Goal: Consume media (video, audio)

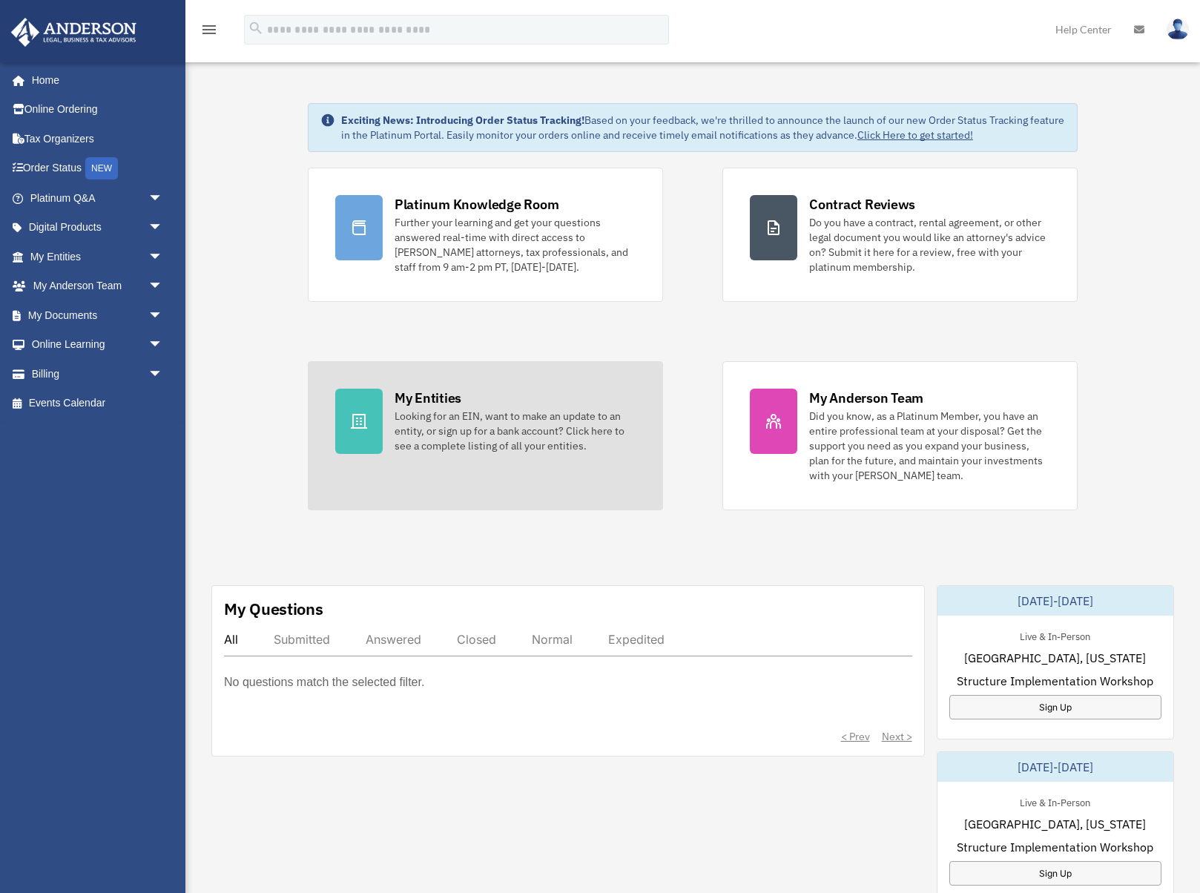
click at [423, 429] on div "Looking for an EIN, want to make an update to an entity, or sign up for a bank …" at bounding box center [515, 431] width 241 height 45
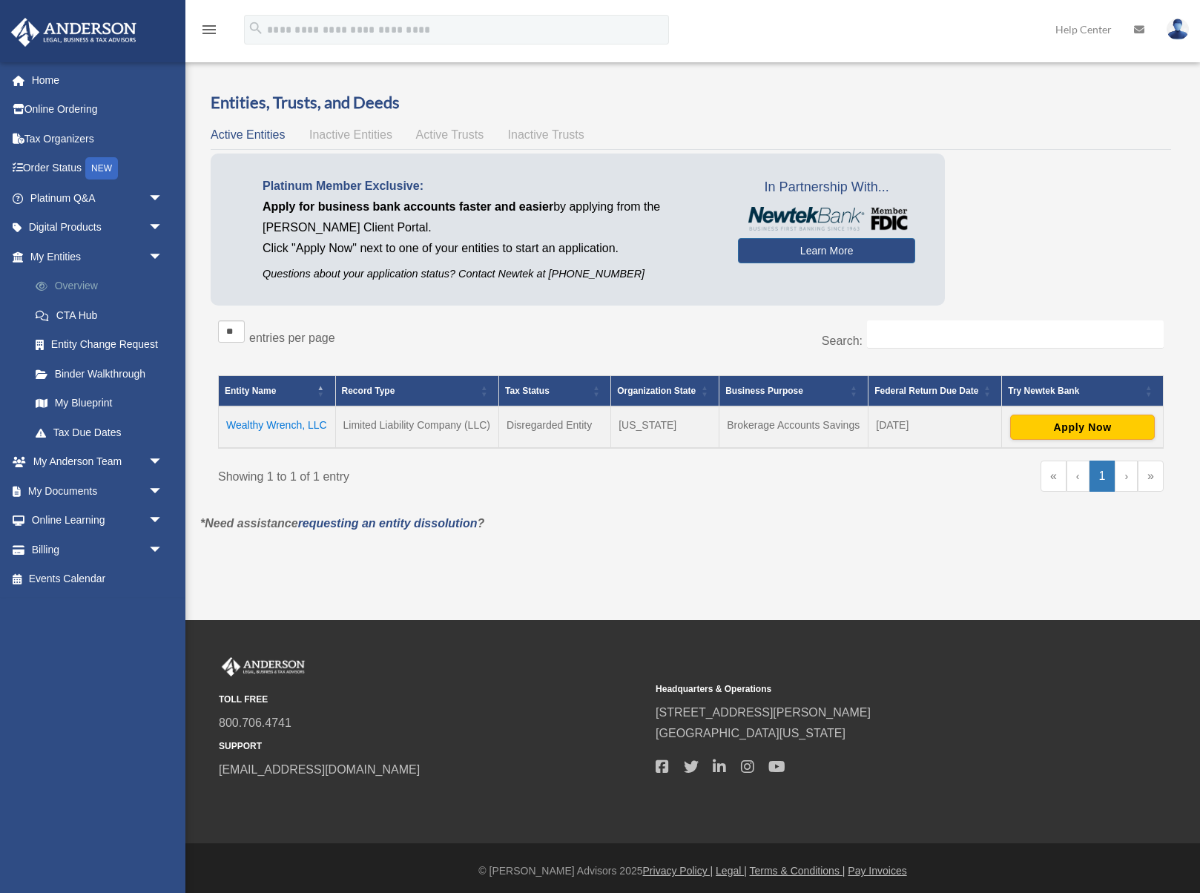
click at [93, 284] on link "Overview" at bounding box center [103, 286] width 165 height 30
click at [101, 407] on link "My Blueprint" at bounding box center [103, 404] width 165 height 30
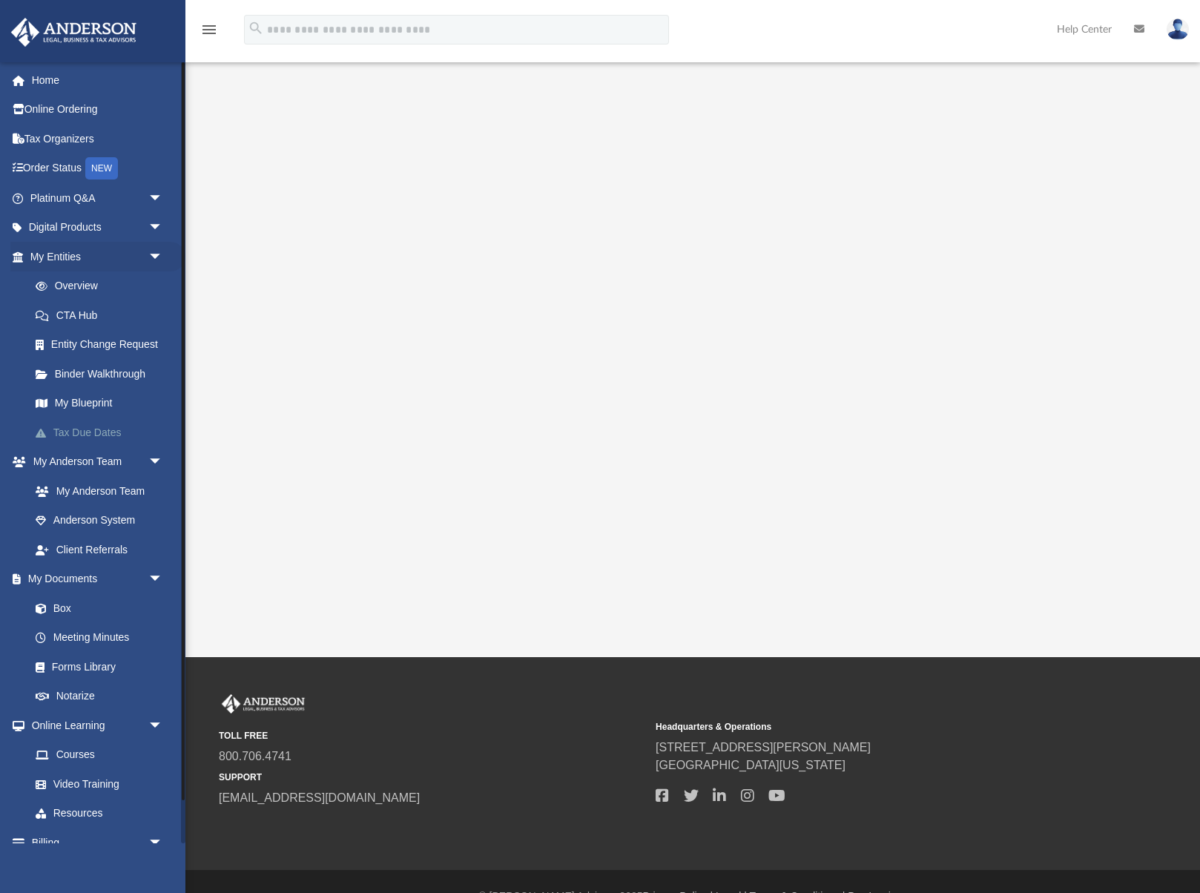
scroll to position [47, 0]
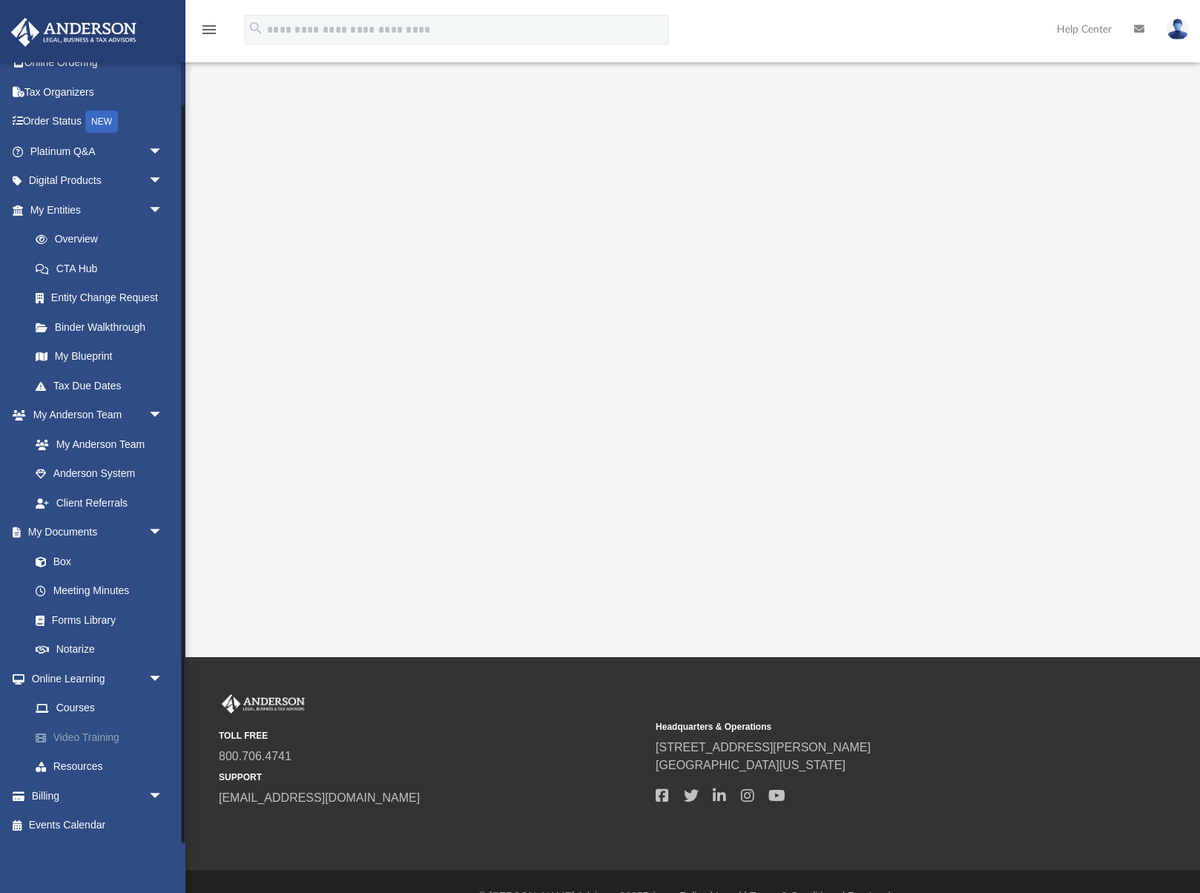
click at [88, 739] on link "Video Training" at bounding box center [103, 737] width 165 height 30
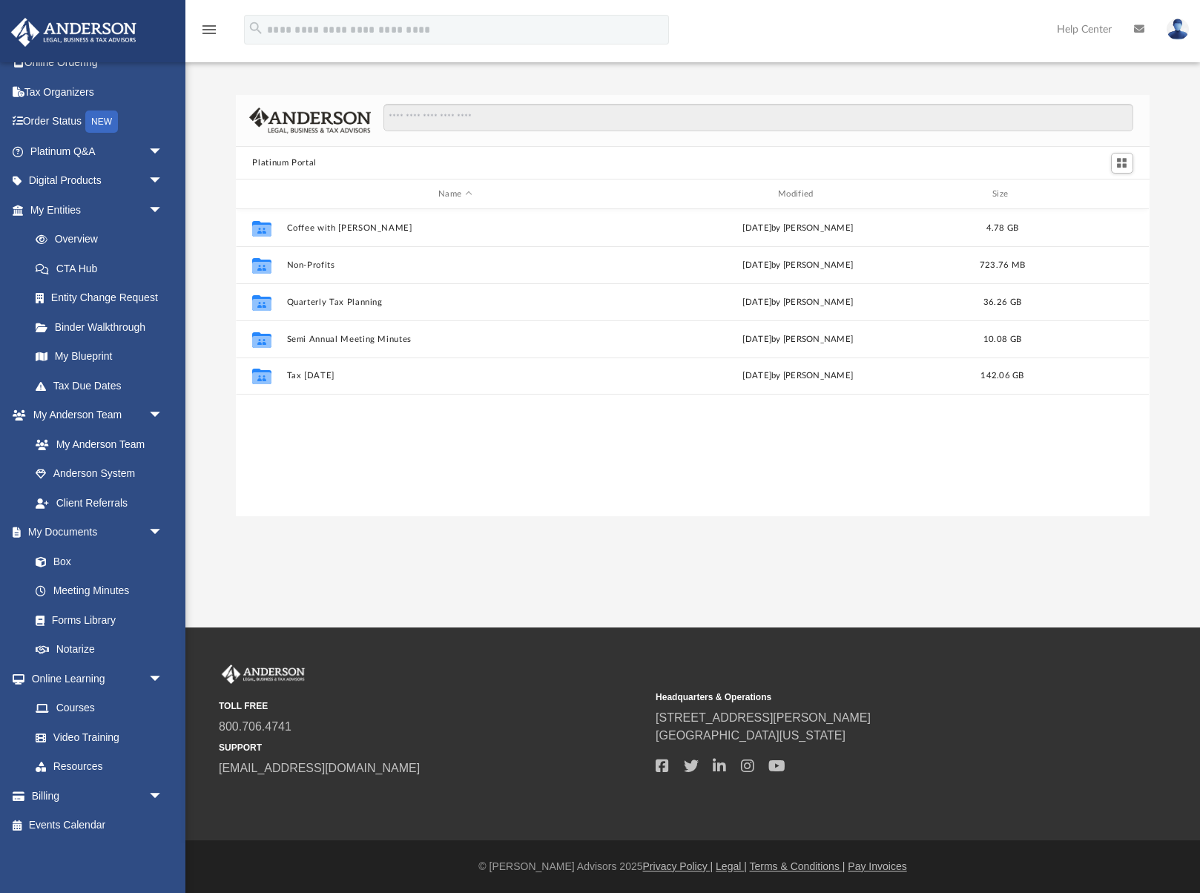
scroll to position [337, 913]
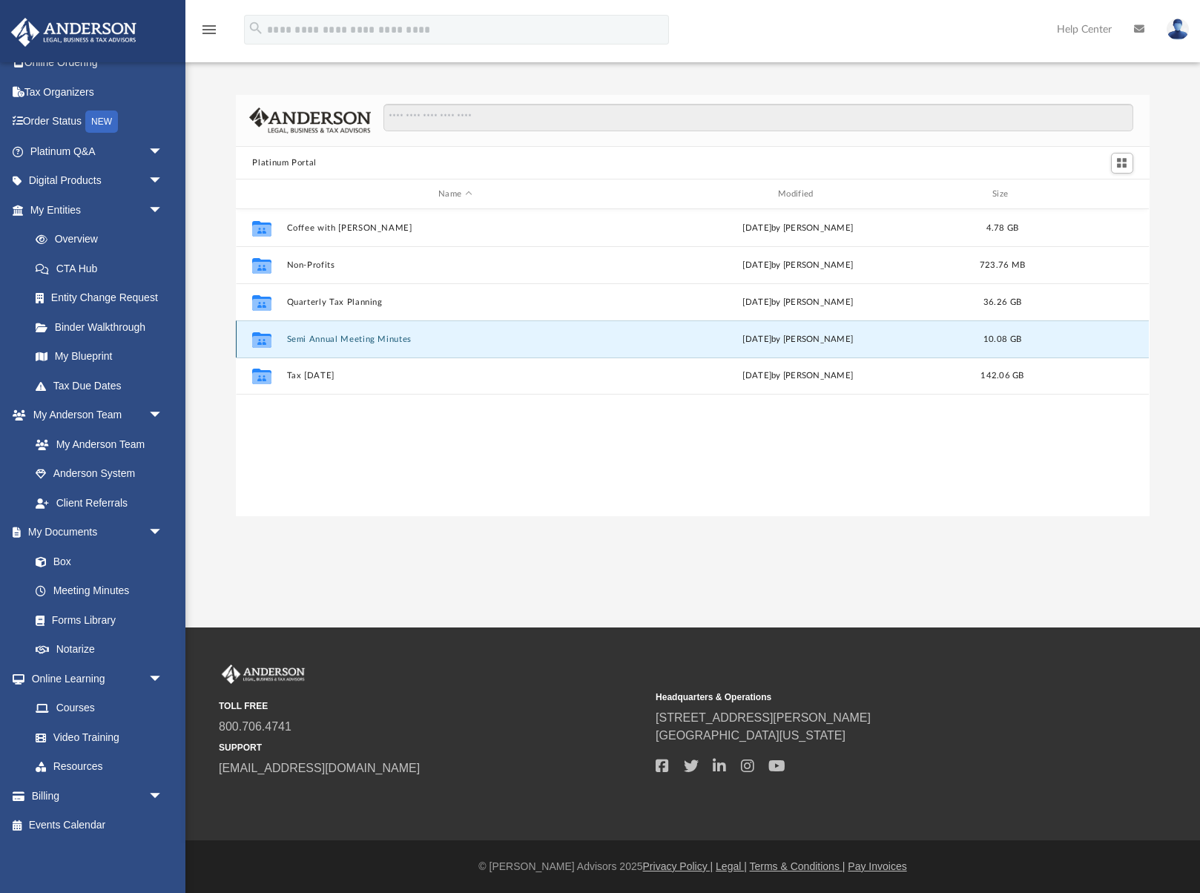
click at [339, 340] on button "Semi Annual Meeting Minutes" at bounding box center [455, 340] width 337 height 10
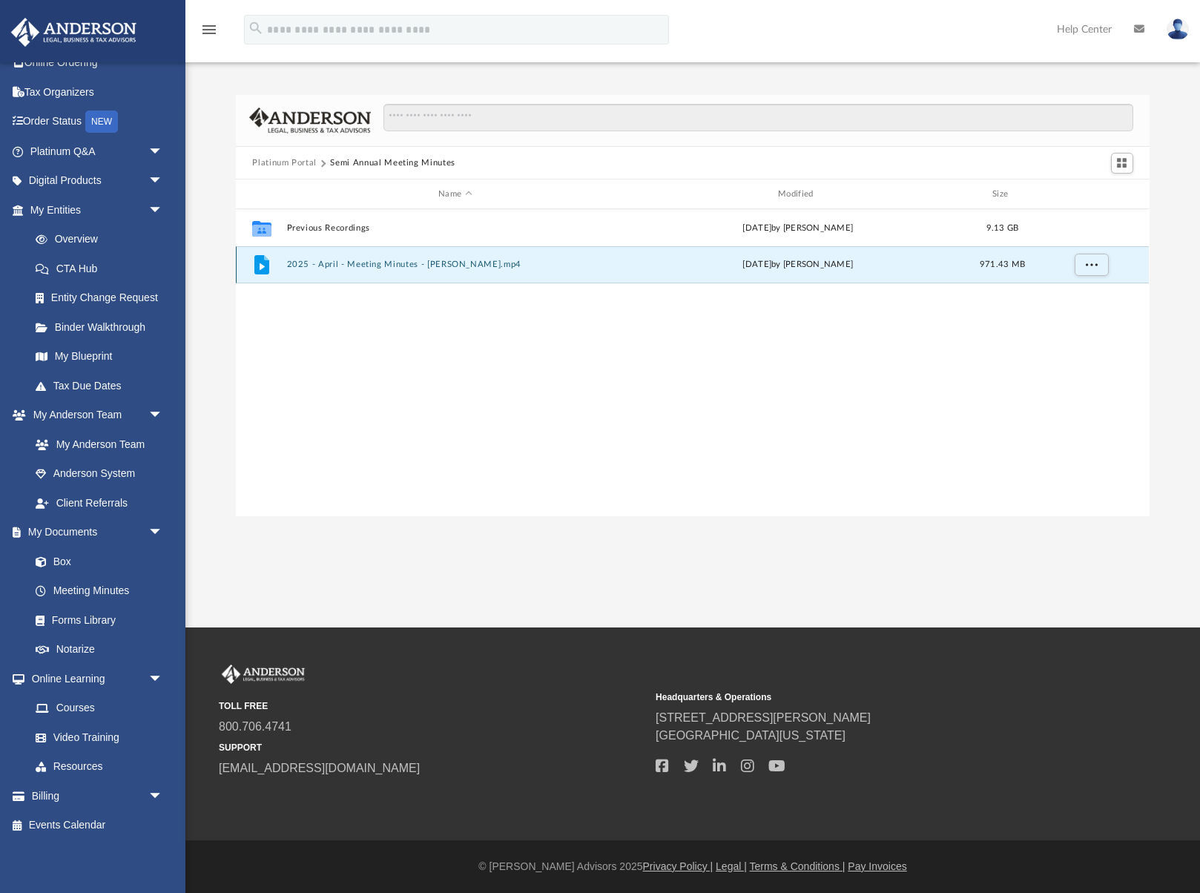
click at [347, 260] on button "2025 - April - Meeting Minutes - EJ McCaffrey.mp4" at bounding box center [455, 265] width 337 height 10
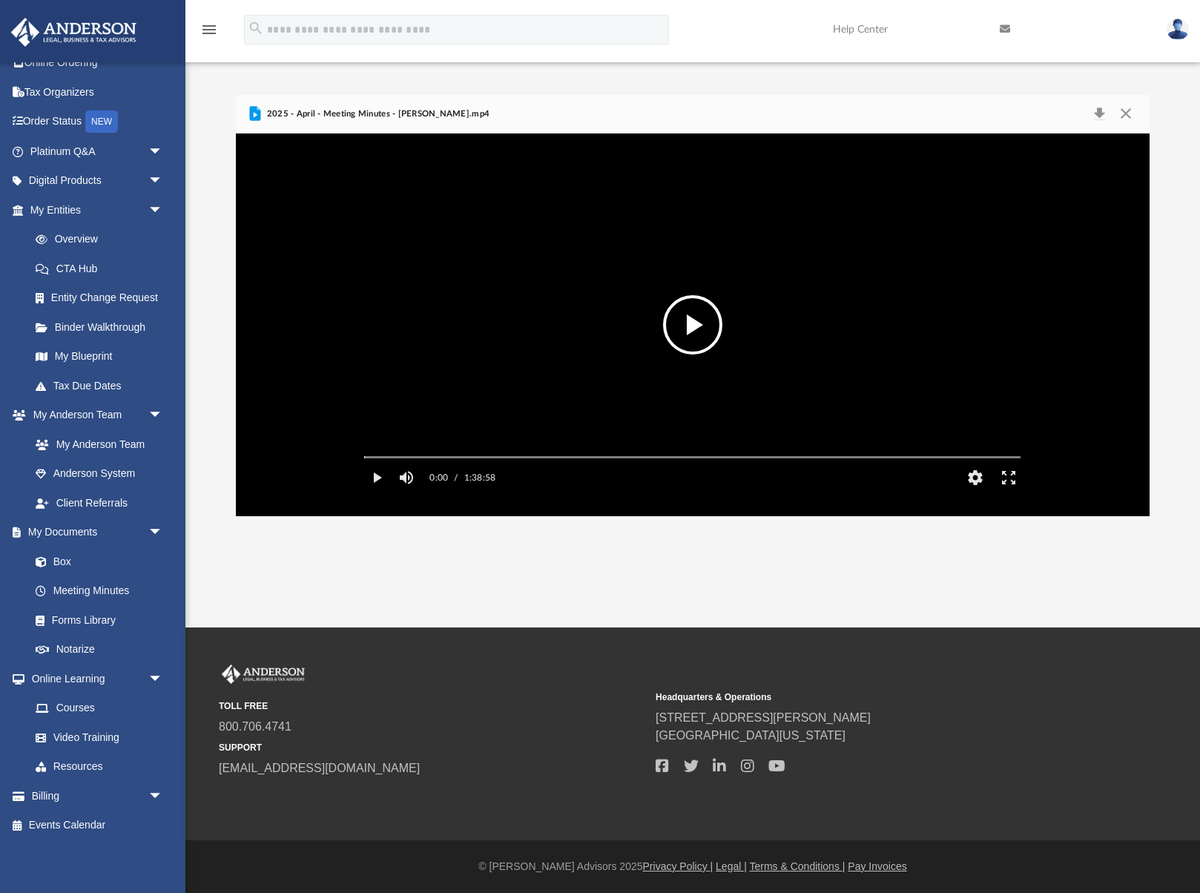
click at [699, 310] on button "File preview" at bounding box center [692, 324] width 59 height 59
click at [403, 463] on div "Media Slider" at bounding box center [692, 457] width 680 height 12
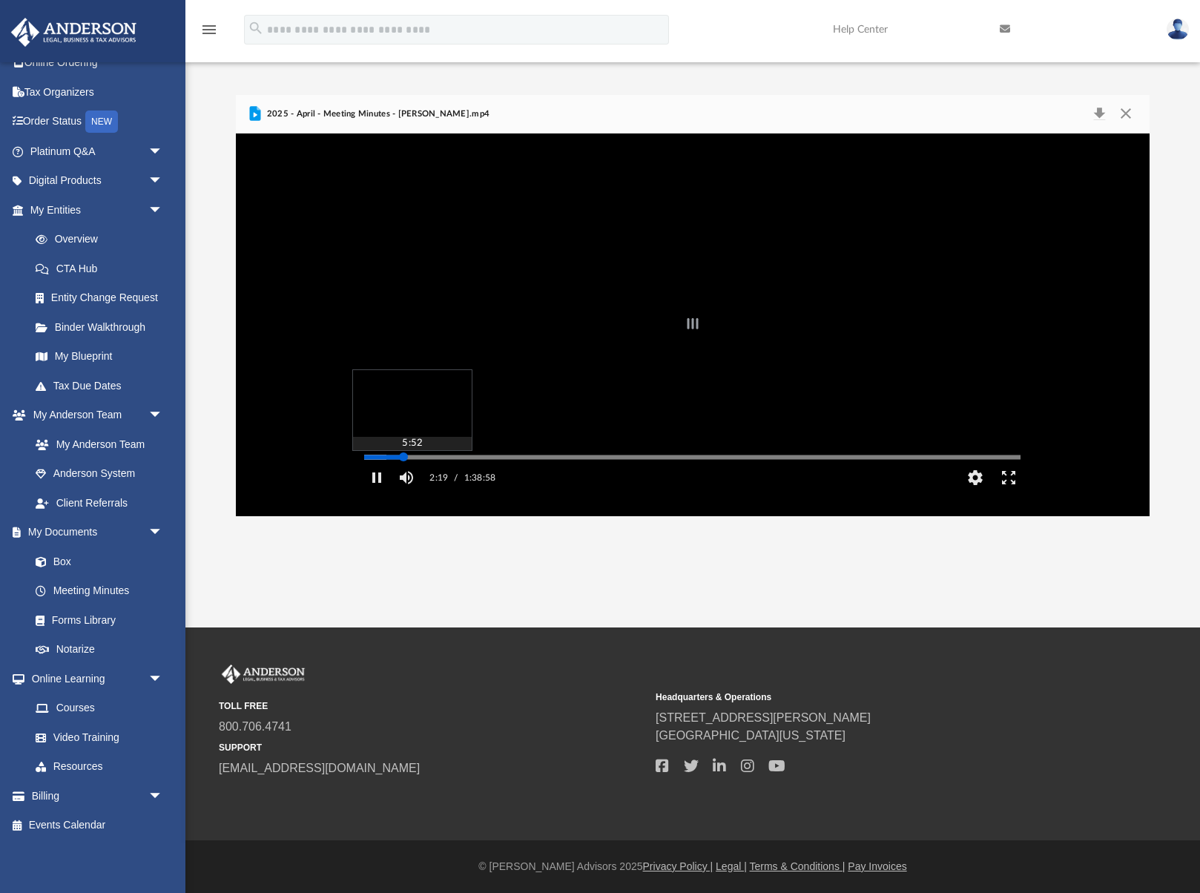
click at [404, 476] on div "Autoplay Disabled Speed Normal Quality Auto Subtitles/CC Off Audio Autoplay Dis…" at bounding box center [692, 325] width 913 height 383
click at [456, 464] on div "Autoplay Disabled Speed Normal Quality Auto Subtitles/CC Off Audio Autoplay Dis…" at bounding box center [692, 325] width 913 height 383
click at [494, 262] on video "File preview" at bounding box center [692, 325] width 680 height 340
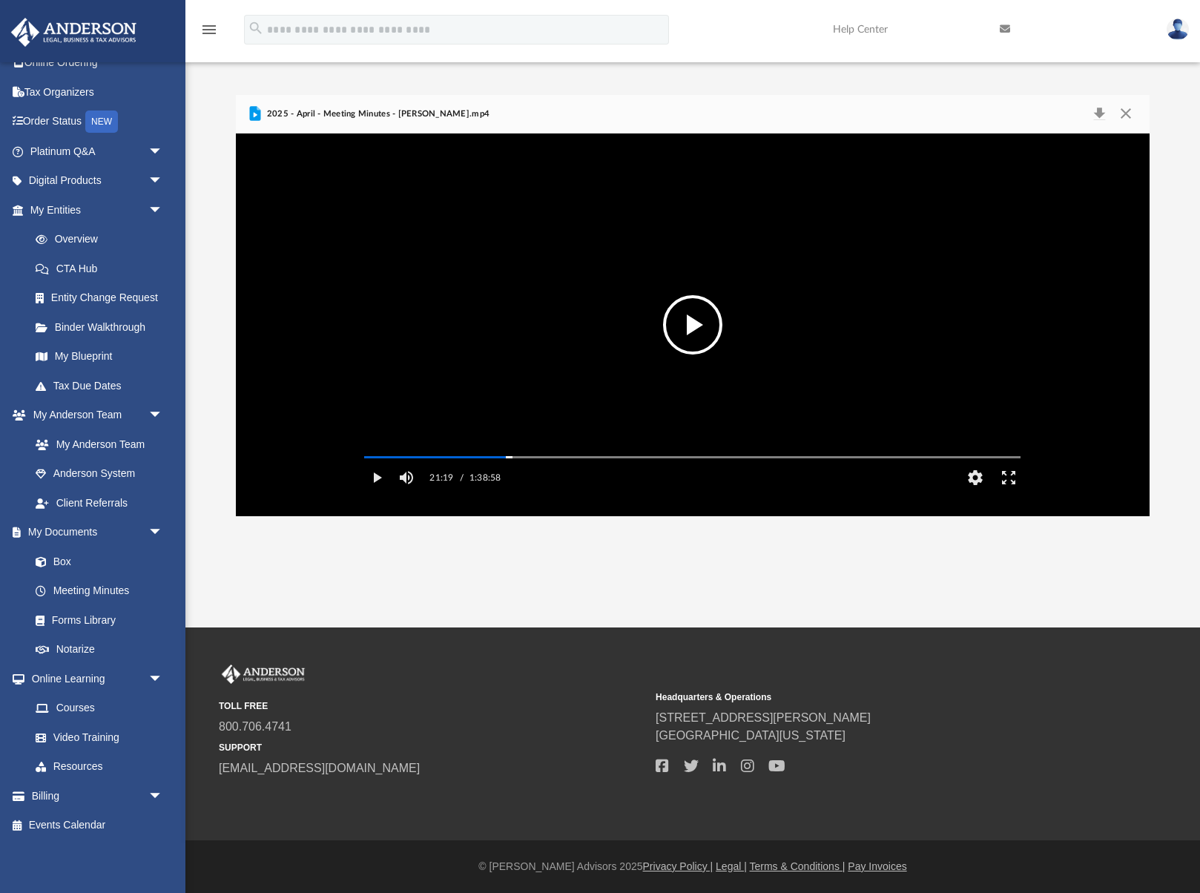
click at [597, 383] on video "File preview" at bounding box center [692, 325] width 680 height 340
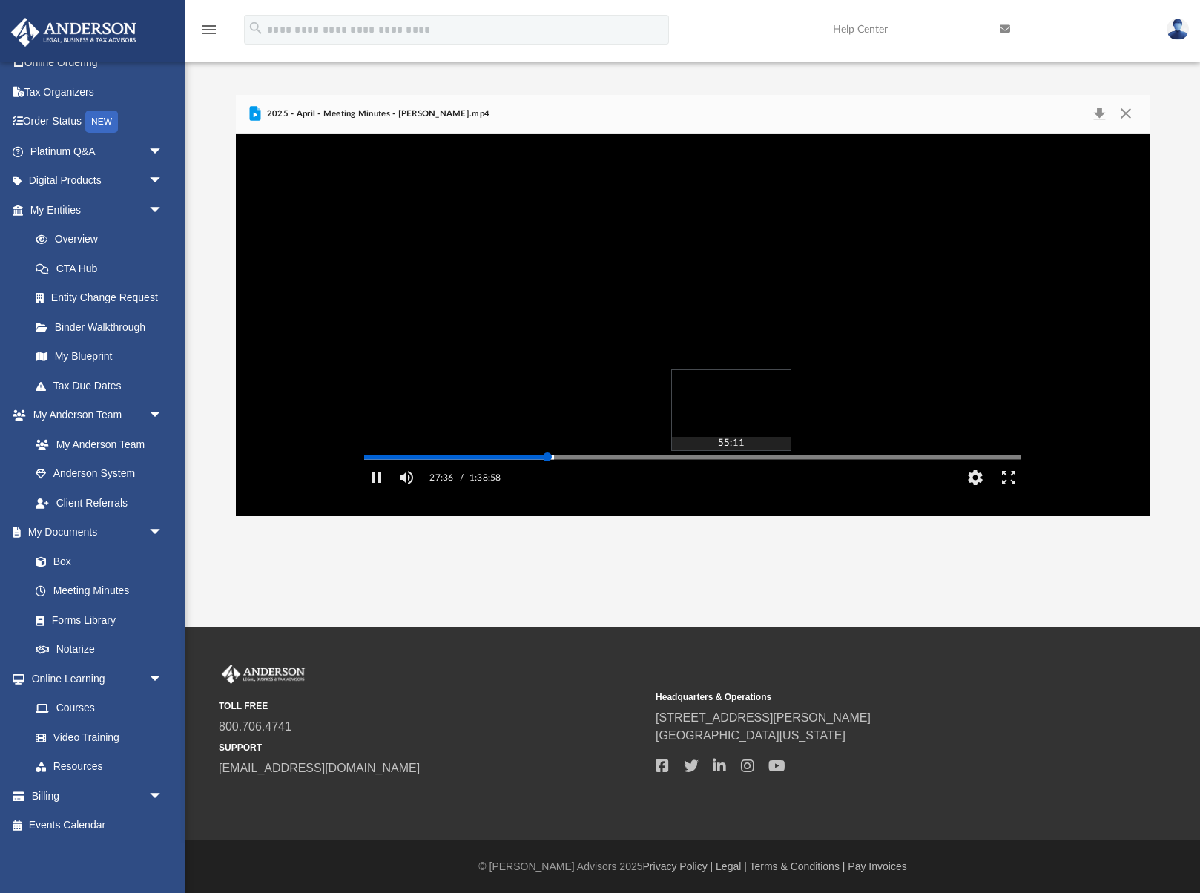
click at [733, 463] on div "Media Slider" at bounding box center [1021, 457] width 656 height 12
click at [732, 479] on div "Autoplay Disabled Speed Normal Quality Auto Subtitles/CC Off Audio Autoplay Dis…" at bounding box center [692, 325] width 913 height 383
click at [703, 463] on div "Media Slider" at bounding box center [1021, 457] width 656 height 12
click at [699, 480] on div "Autoplay Disabled Speed Normal Quality Auto Subtitles/CC Off Audio Autoplay Dis…" at bounding box center [692, 325] width 913 height 383
click at [772, 480] on div "Autoplay Disabled Speed Normal Quality Auto Subtitles/CC Off Audio Autoplay Dis…" at bounding box center [692, 325] width 913 height 383
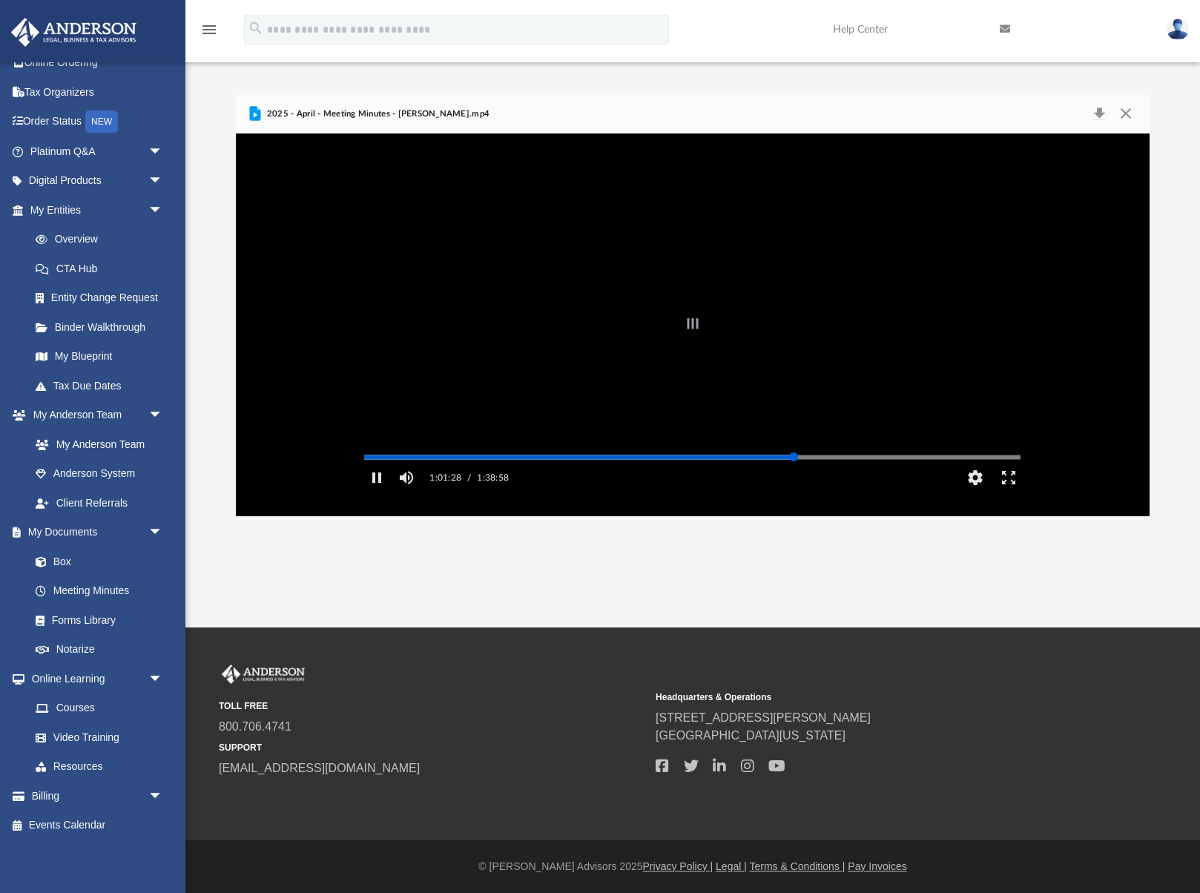
click at [794, 479] on div "Autoplay Disabled Speed Normal Quality Auto Subtitles/CC Off Audio Autoplay Dis…" at bounding box center [692, 325] width 913 height 383
click at [825, 480] on div "Autoplay Disabled Speed Normal Quality Auto Subtitles/CC Off Audio Autoplay Dis…" at bounding box center [692, 325] width 913 height 383
click at [867, 463] on div "Media Slider" at bounding box center [1021, 457] width 656 height 12
click at [858, 463] on div "Media Slider" at bounding box center [1021, 457] width 656 height 12
click at [873, 479] on div "Autoplay Disabled Speed Normal Quality Auto Subtitles/CC Off Audio Autoplay Dis…" at bounding box center [692, 325] width 913 height 383
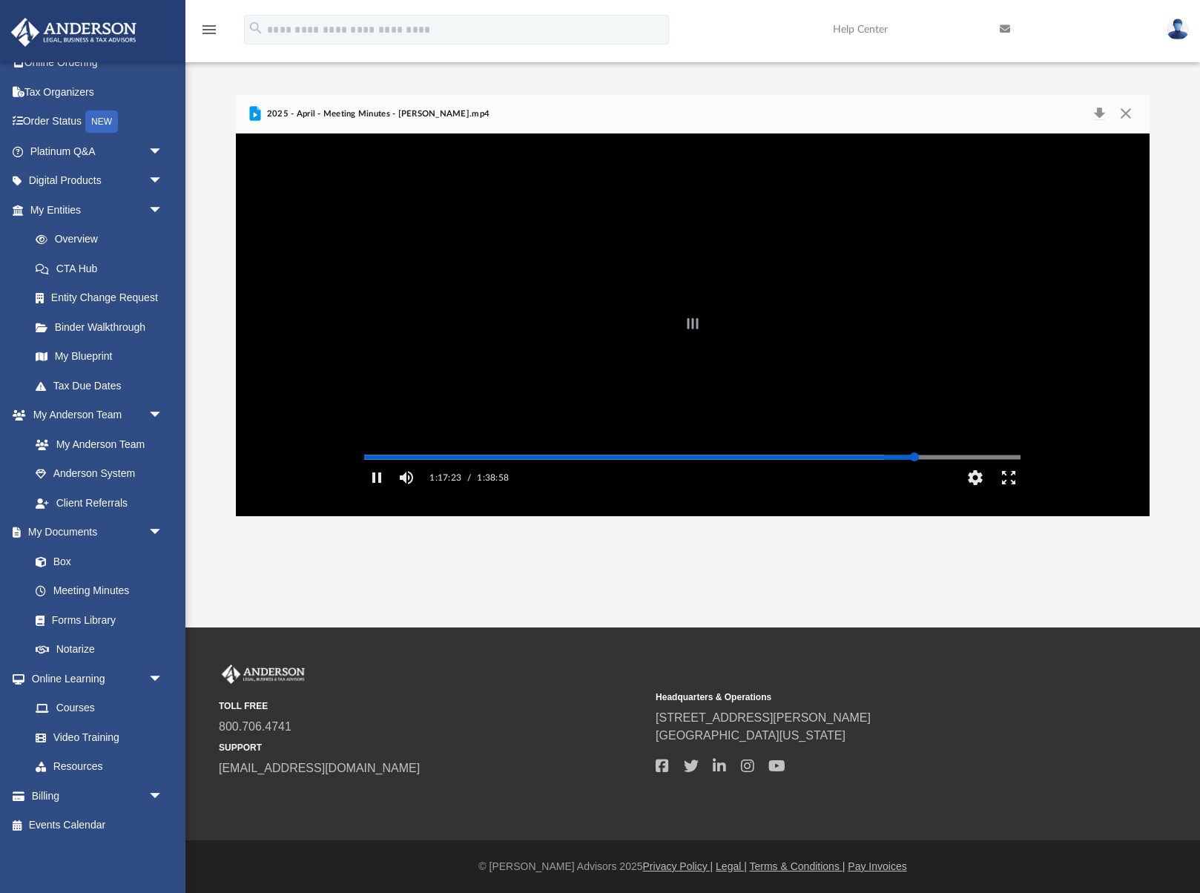
click at [915, 478] on div "Autoplay Disabled Speed Normal Quality Auto Subtitles/CC Off Audio Autoplay Dis…" at bounding box center [692, 325] width 913 height 383
click at [970, 477] on div "Autoplay Disabled Speed Normal Quality Auto Subtitles/CC Off Audio Autoplay Dis…" at bounding box center [692, 325] width 913 height 383
click at [1006, 476] on div "Autoplay Disabled Speed Normal Quality Auto Subtitles/CC Off Audio Autoplay Dis…" at bounding box center [692, 325] width 913 height 383
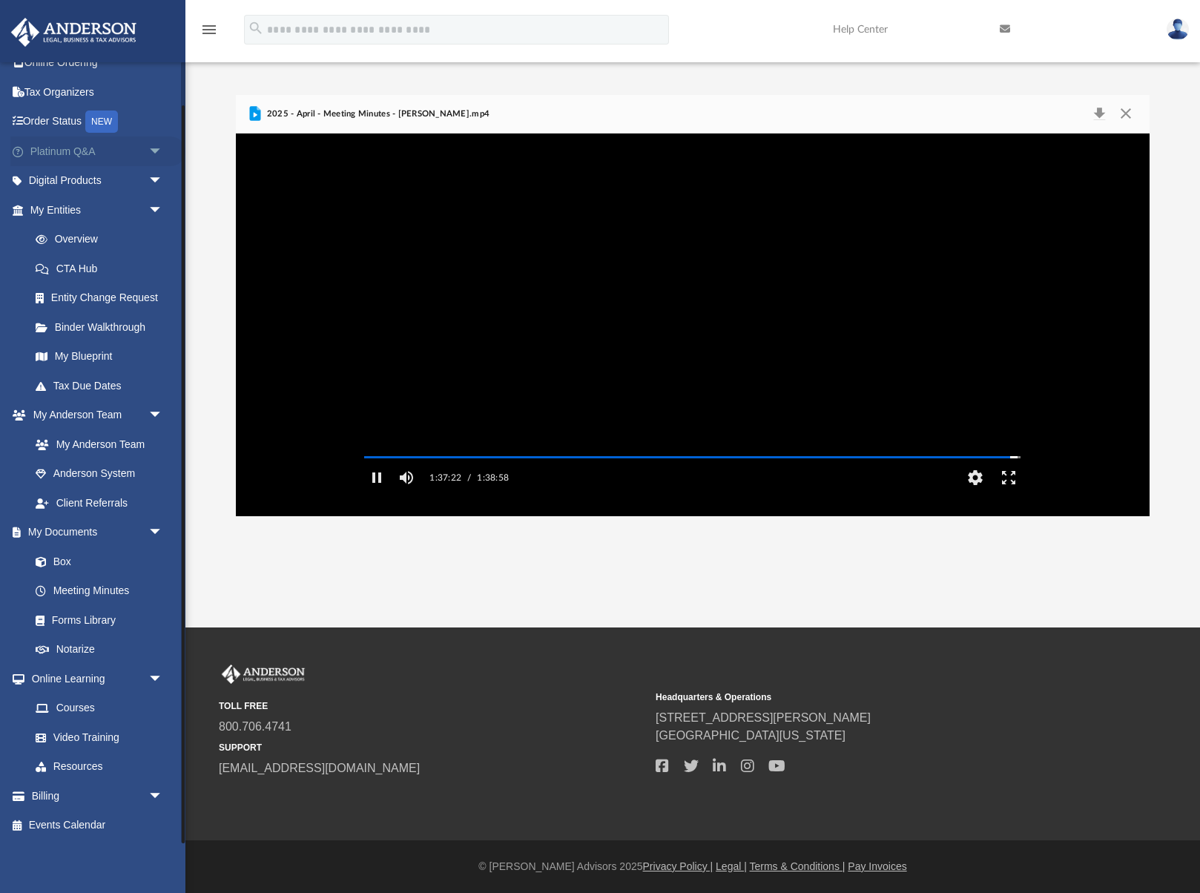
click at [78, 151] on link "Platinum Q&A arrow_drop_down" at bounding box center [97, 151] width 175 height 30
